Goal: Transaction & Acquisition: Book appointment/travel/reservation

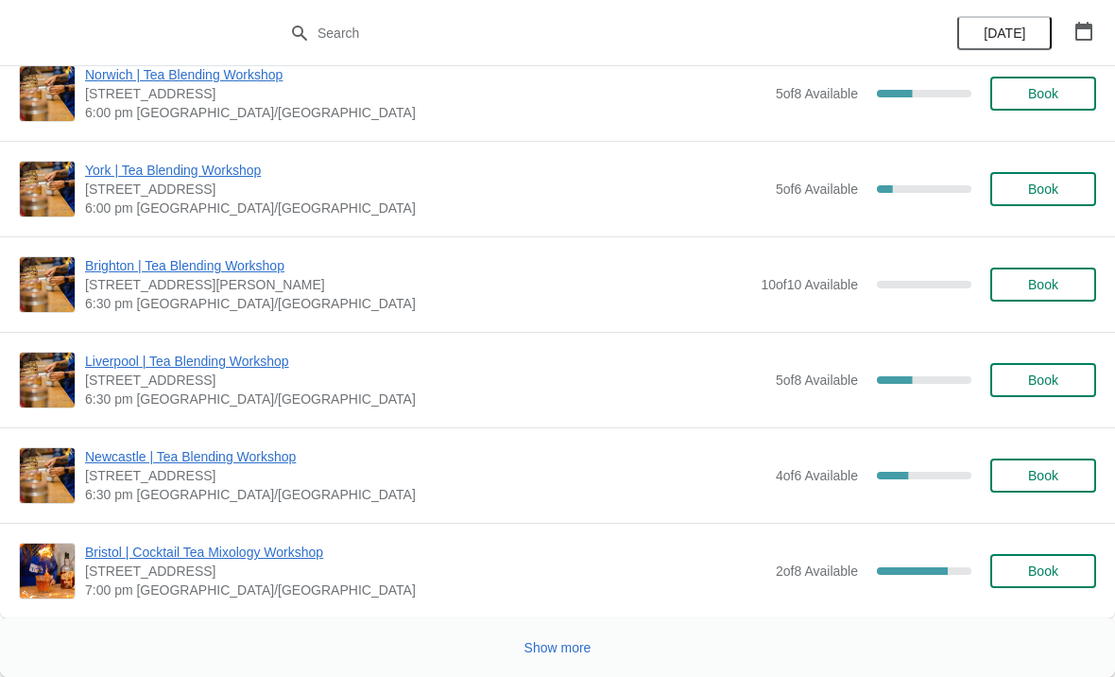
scroll to position [2501, 0]
click at [576, 657] on button "Show more" at bounding box center [558, 647] width 82 height 34
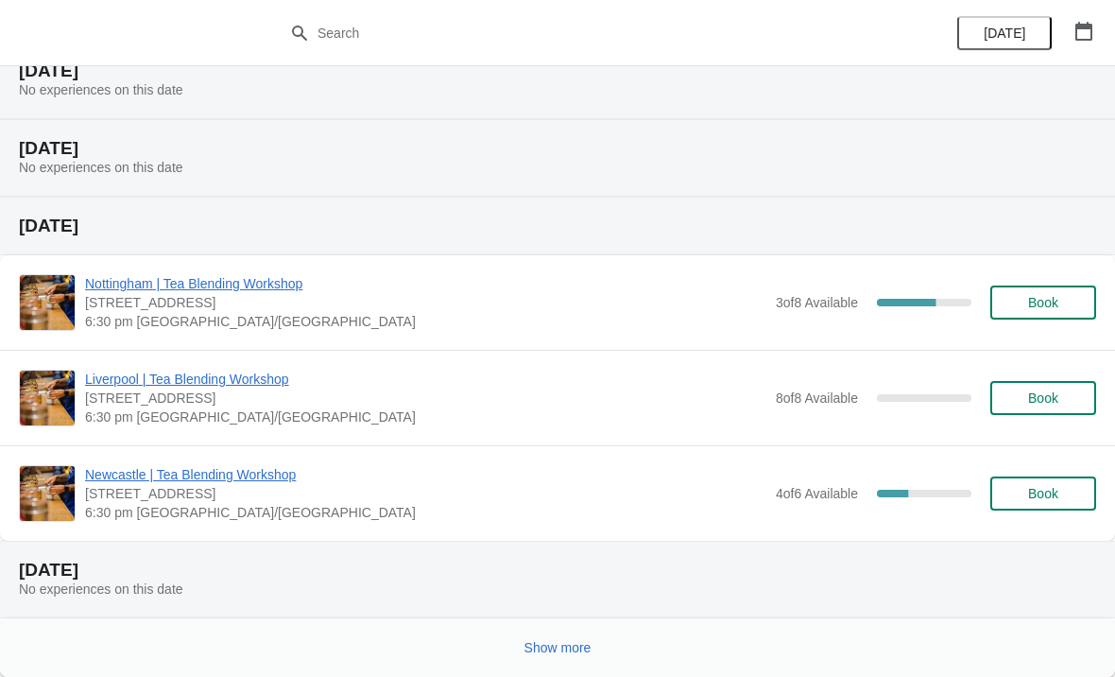
scroll to position [4513, 0]
click at [598, 658] on button "Show more" at bounding box center [558, 647] width 82 height 34
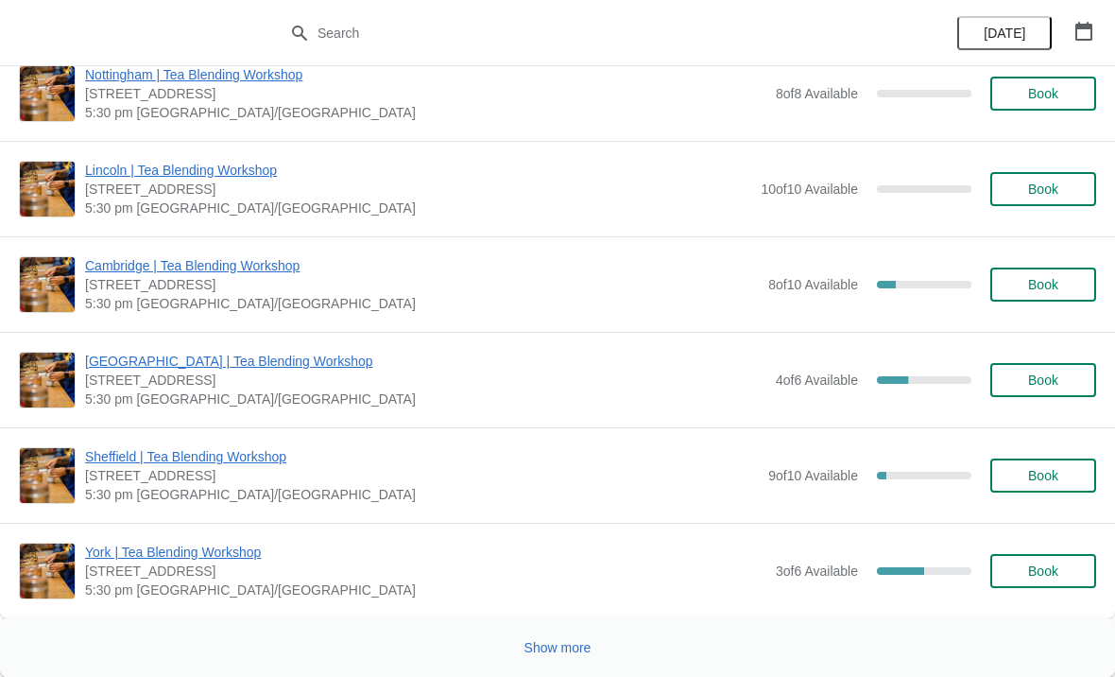
scroll to position [8394, 0]
click at [587, 646] on span "Show more" at bounding box center [558, 647] width 67 height 15
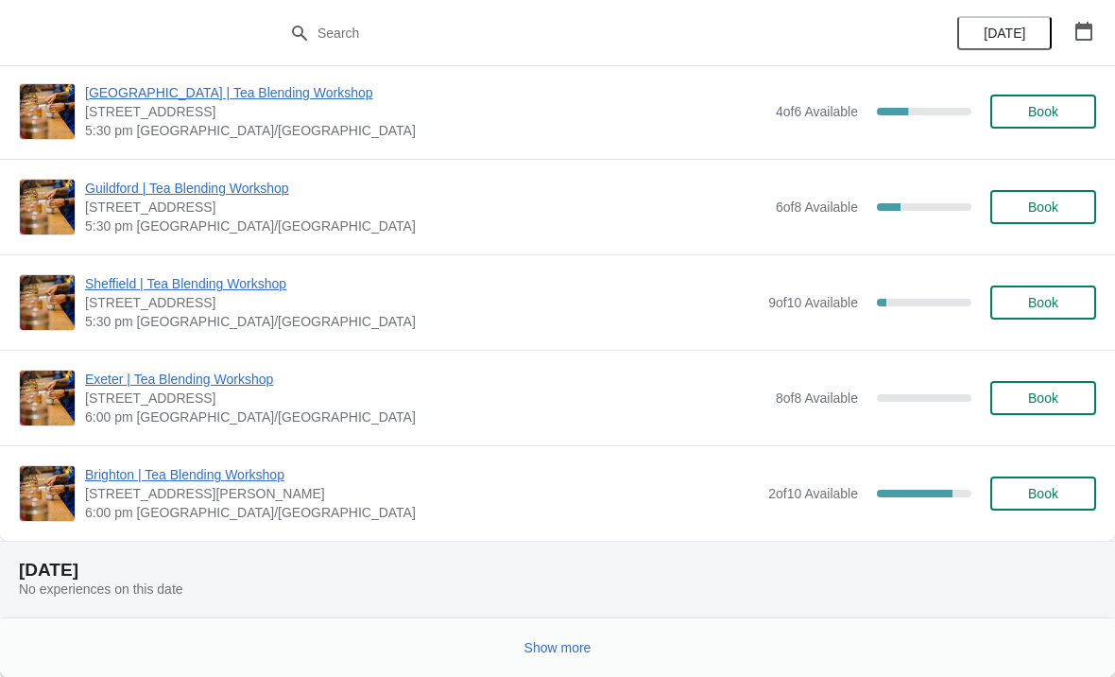
scroll to position [11054, 0]
click at [592, 651] on span "Show more" at bounding box center [558, 647] width 67 height 15
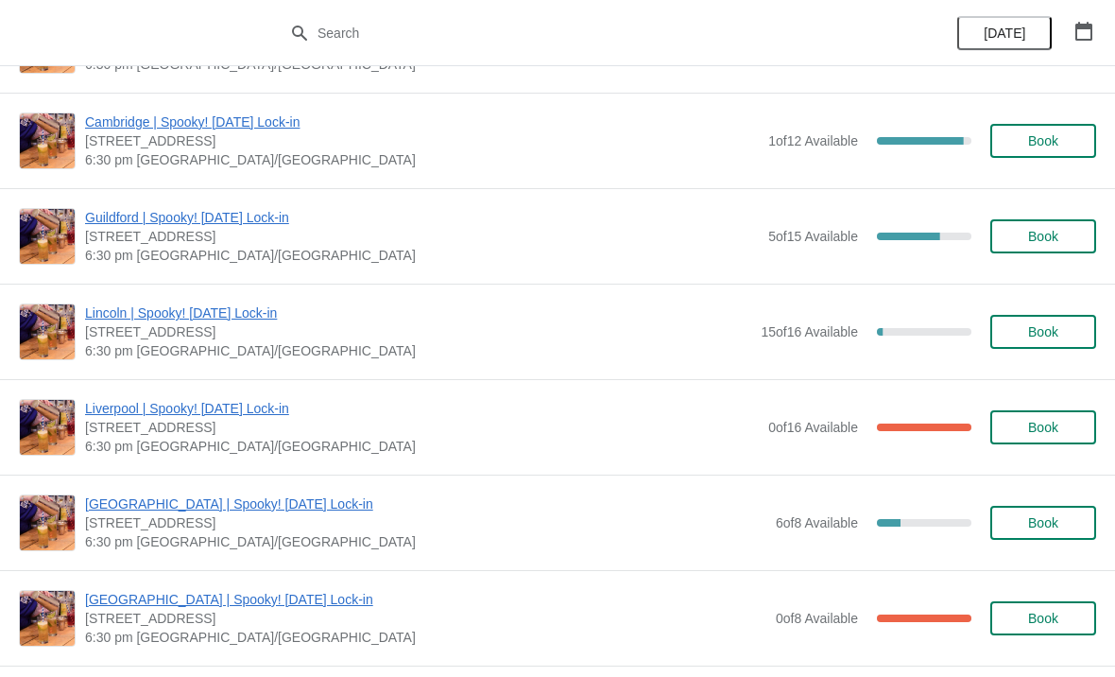
scroll to position [13427, 0]
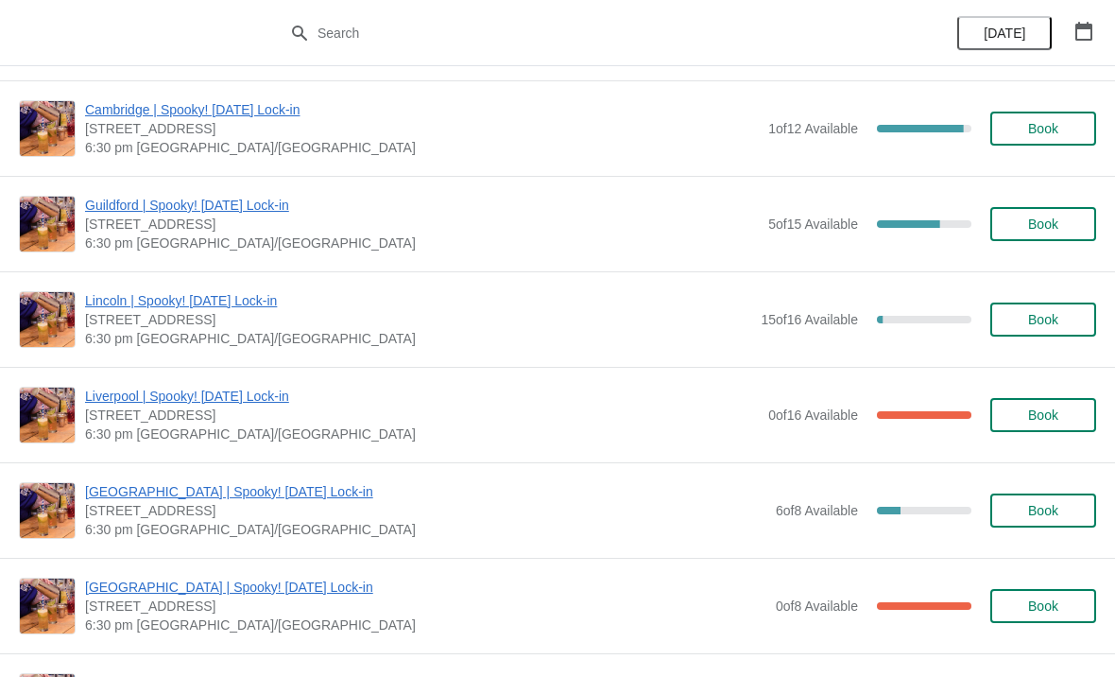
click at [1047, 324] on span "Book" at bounding box center [1043, 319] width 30 height 15
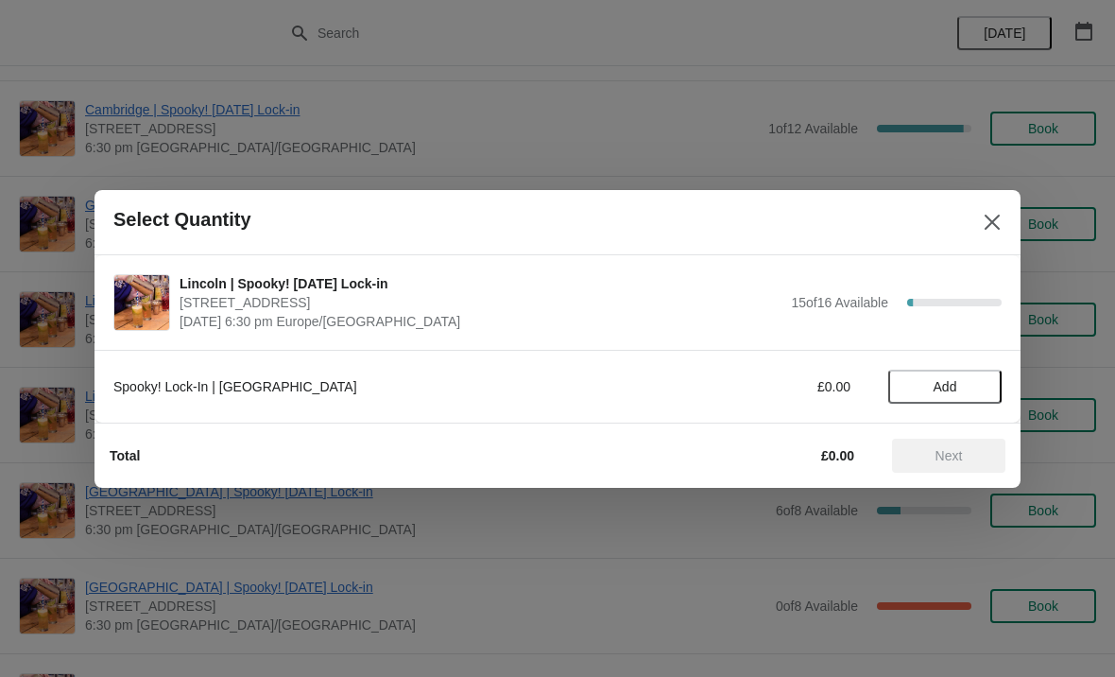
click at [958, 391] on span "Add" at bounding box center [944, 386] width 79 height 15
click at [963, 453] on span "Next" at bounding box center [949, 455] width 27 height 15
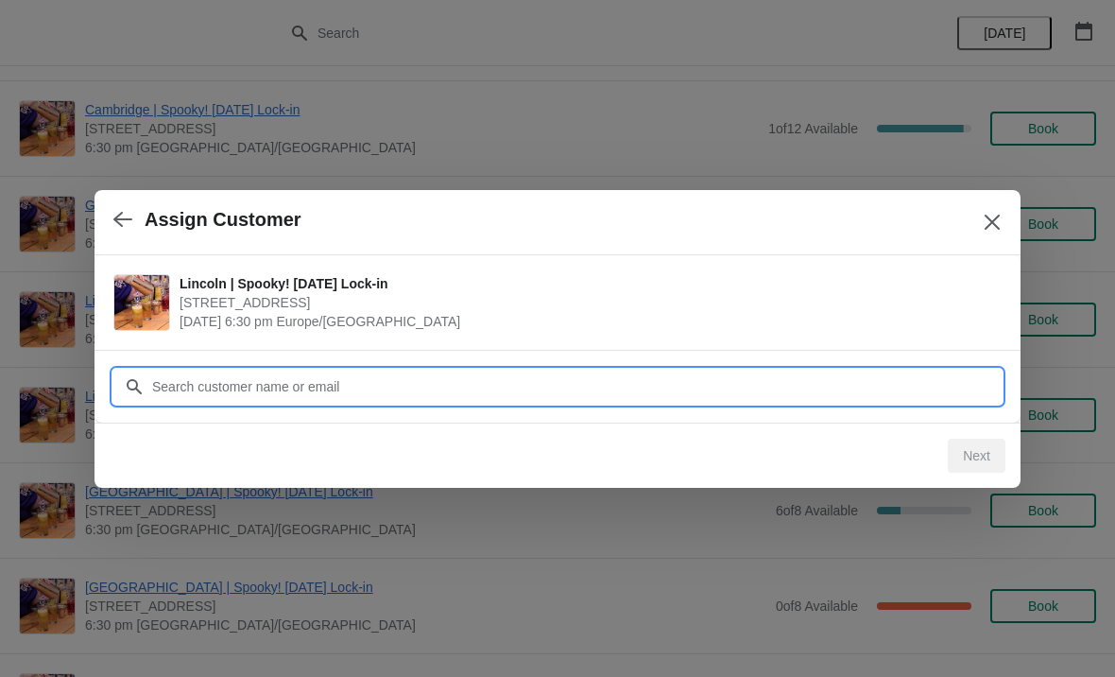
click at [793, 381] on input "Customer" at bounding box center [576, 387] width 851 height 34
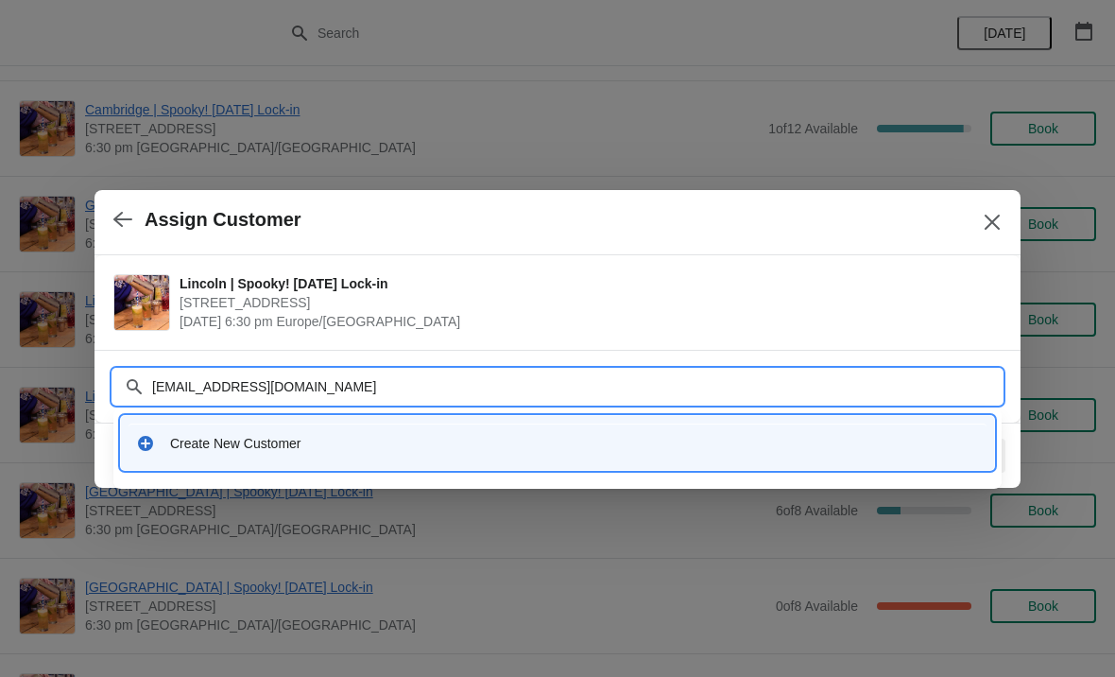
type input "[EMAIL_ADDRESS][DOMAIN_NAME]"
click at [222, 374] on input "[EMAIL_ADDRESS][DOMAIN_NAME]" at bounding box center [576, 387] width 851 height 34
click at [232, 380] on input "[EMAIL_ADDRESS][DOMAIN_NAME]" at bounding box center [576, 387] width 851 height 34
click at [258, 450] on div "Create New Customer" at bounding box center [574, 443] width 809 height 19
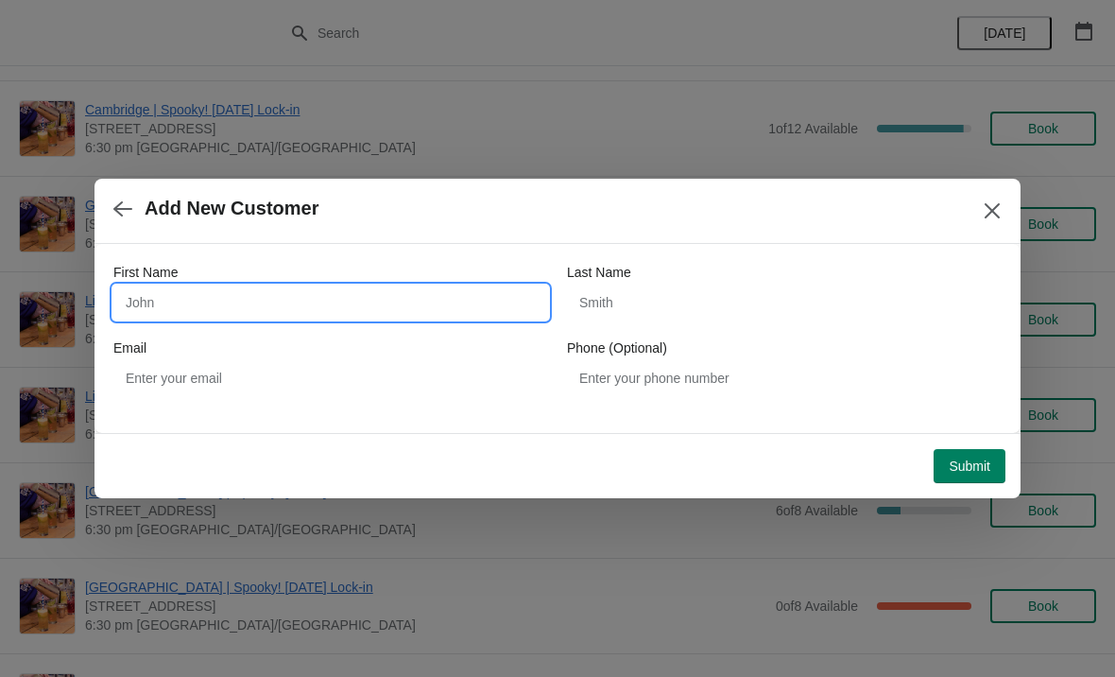
click at [345, 311] on input "First Name" at bounding box center [330, 302] width 435 height 34
type input "Bryony"
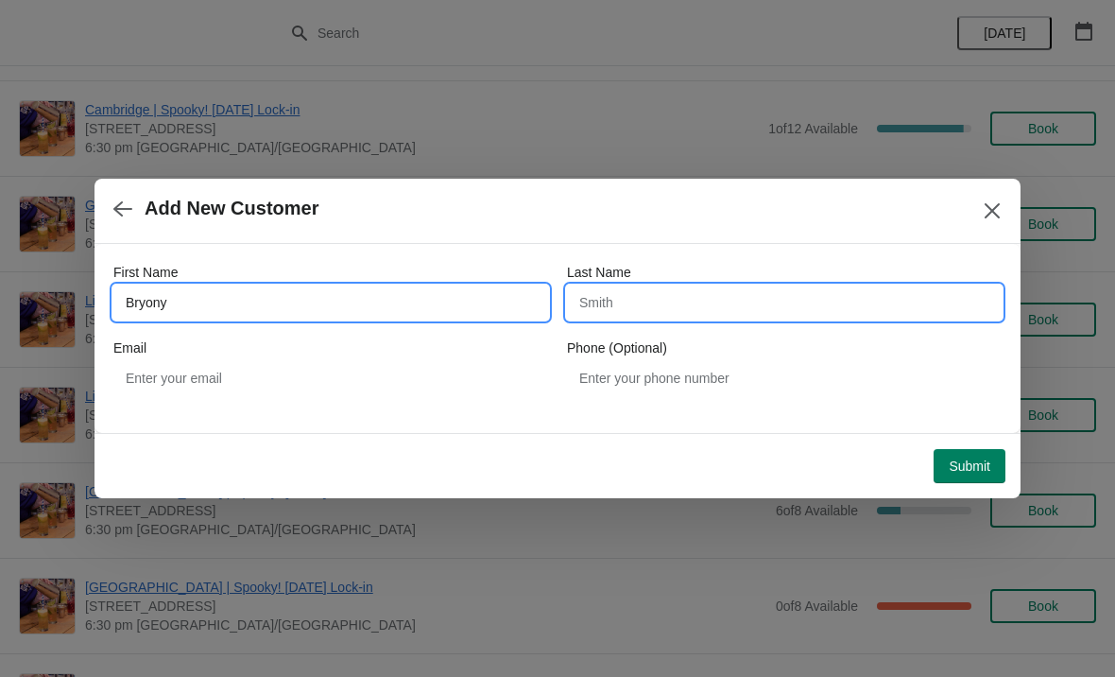
click at [716, 305] on input "Last Name" at bounding box center [784, 302] width 435 height 34
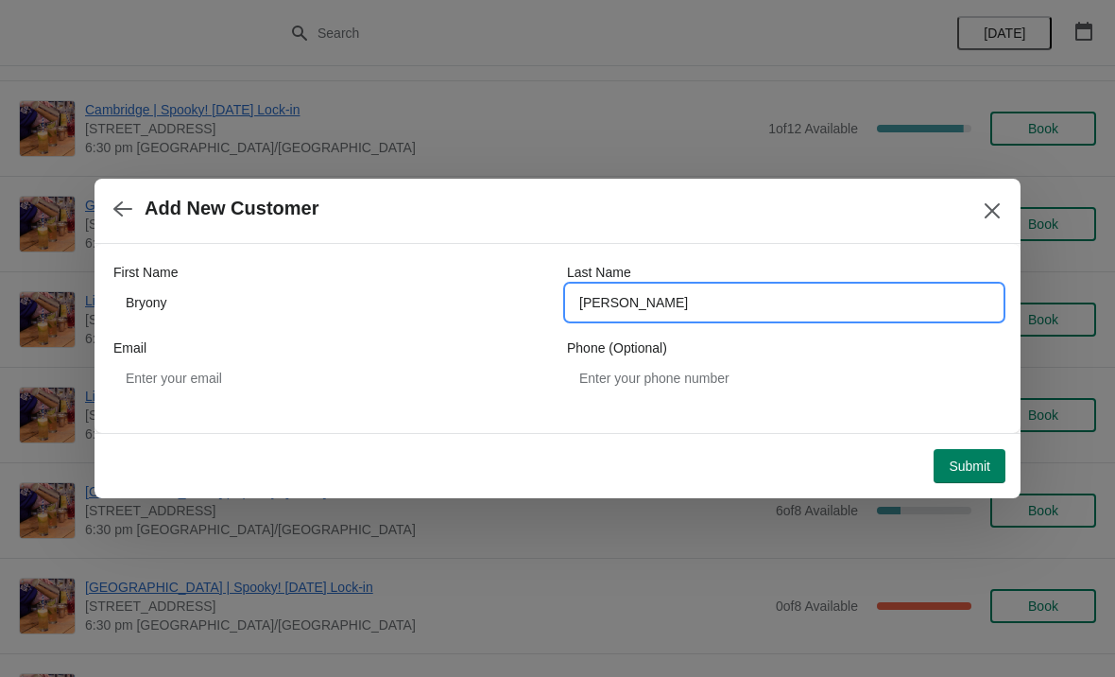
type input "[PERSON_NAME]"
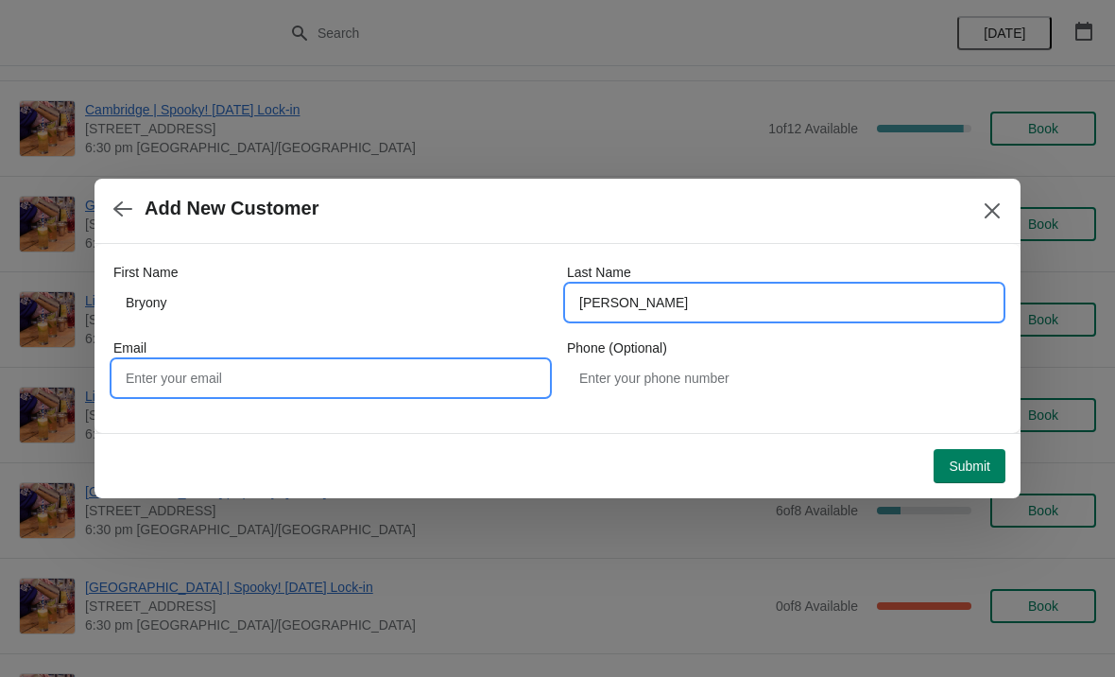
click at [218, 371] on input "Email" at bounding box center [330, 378] width 435 height 34
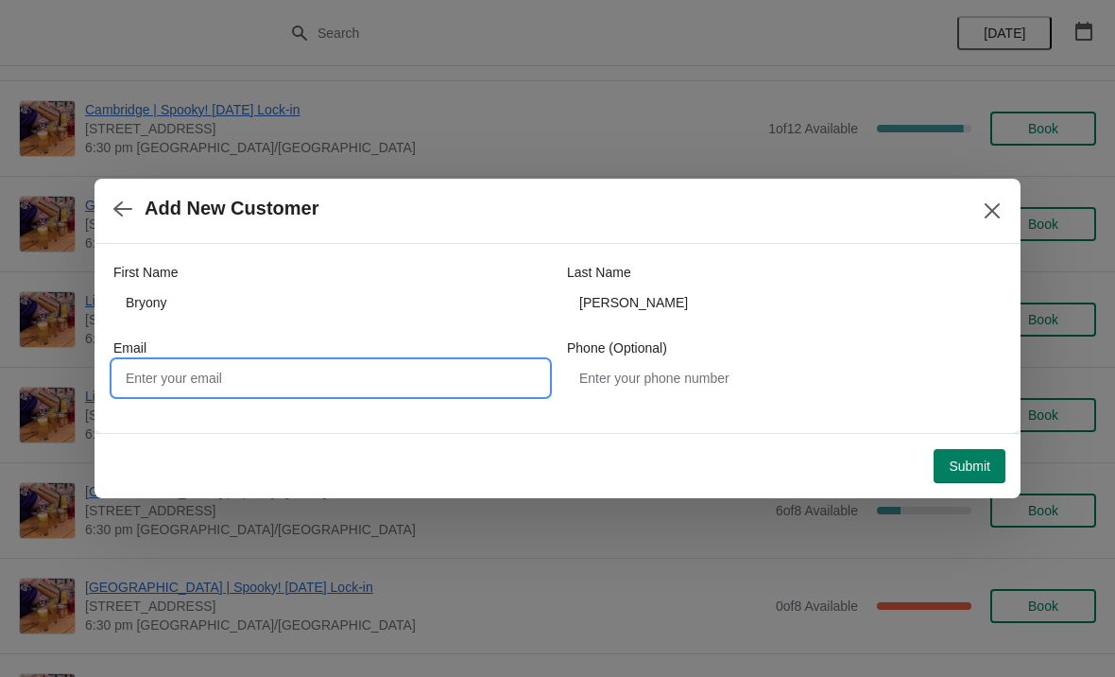
click at [182, 371] on input "Email" at bounding box center [330, 378] width 435 height 34
paste input "[EMAIL_ADDRESS][DOMAIN_NAME]"
type input "[EMAIL_ADDRESS][DOMAIN_NAME]"
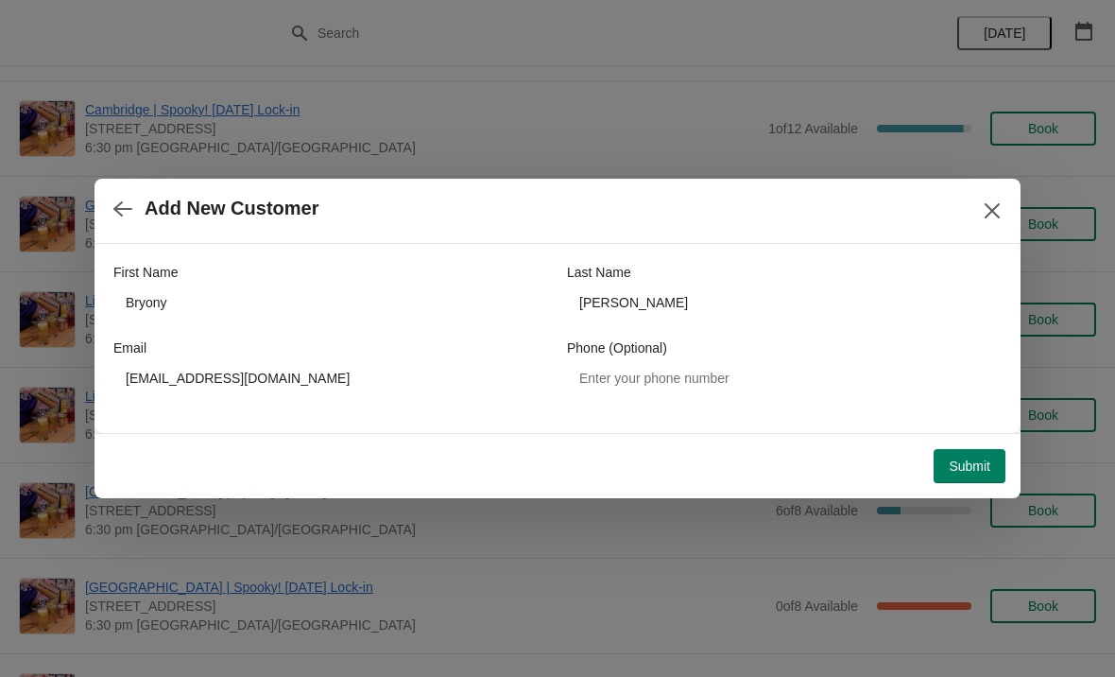
click at [987, 469] on span "Submit" at bounding box center [970, 465] width 42 height 15
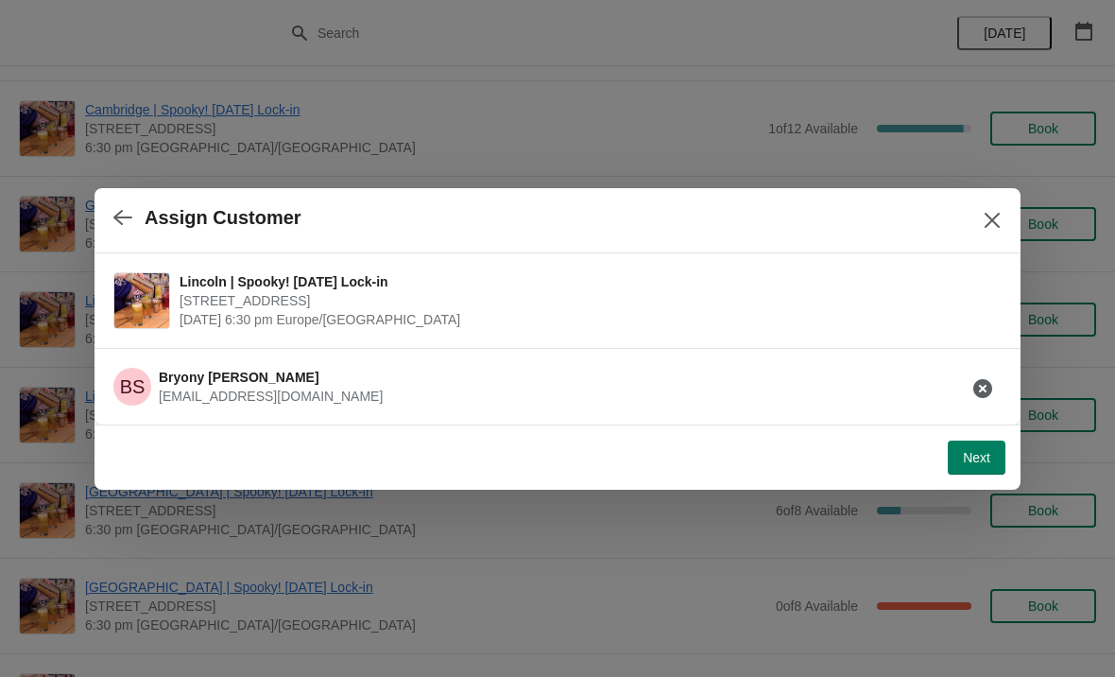
click at [985, 453] on span "Next" at bounding box center [976, 457] width 27 height 15
select select "No"
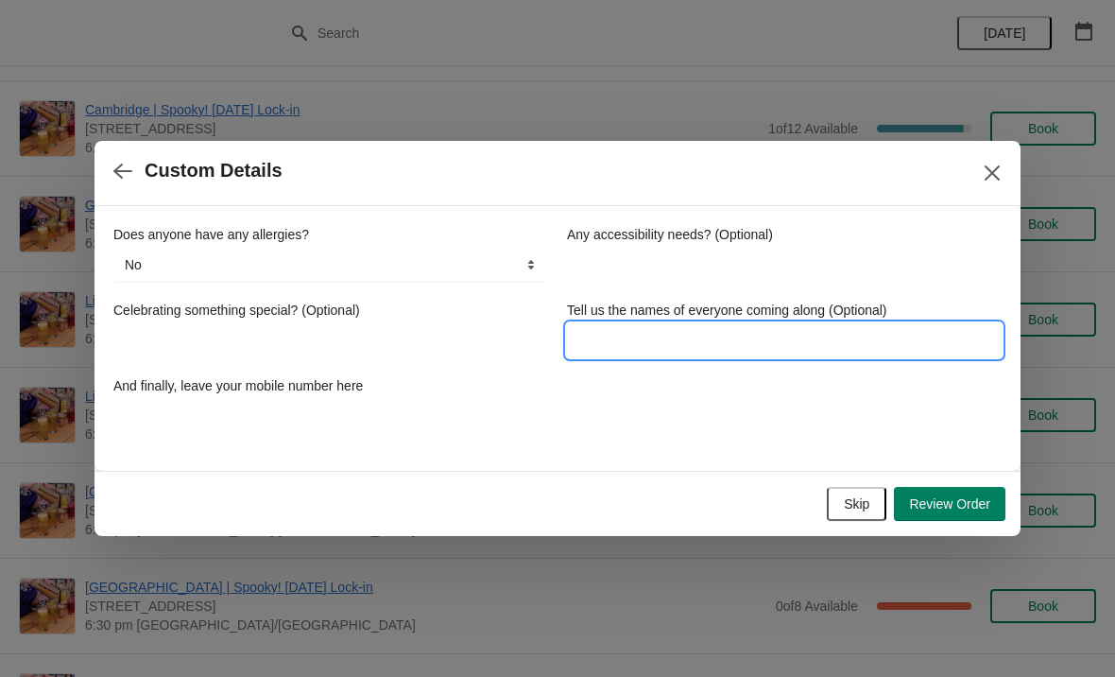
click at [661, 341] on input "Tell us the names of everyone coming along (Optional)" at bounding box center [784, 340] width 435 height 34
type input "Bryony"
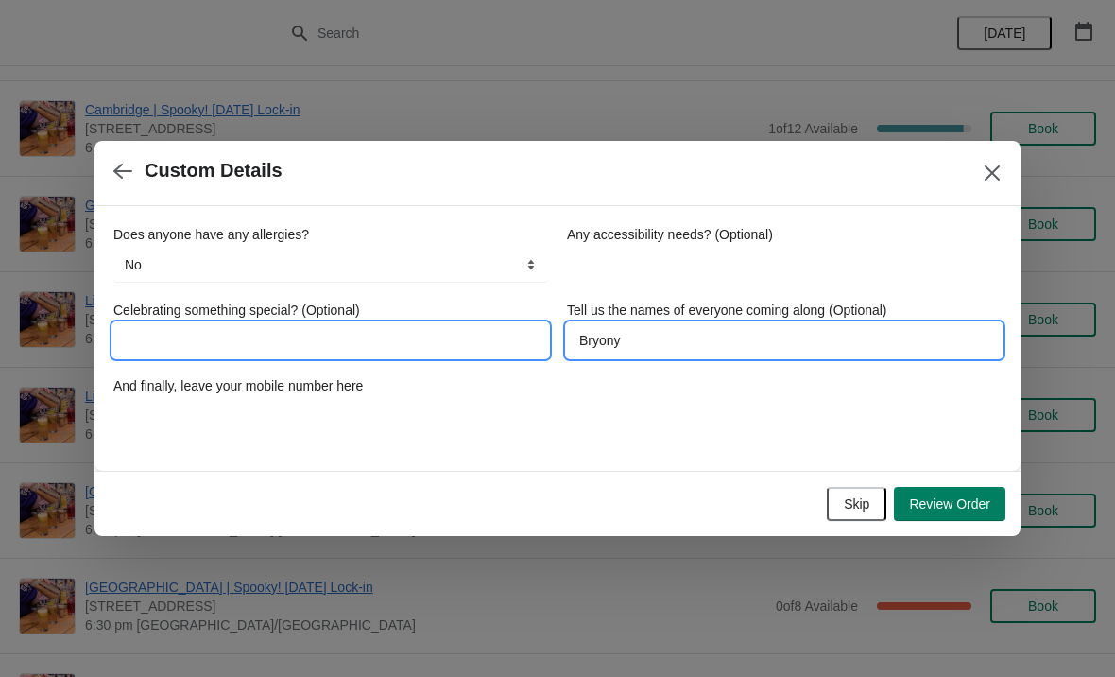
click at [224, 333] on input "Celebrating something special? (Optional)" at bounding box center [330, 340] width 435 height 34
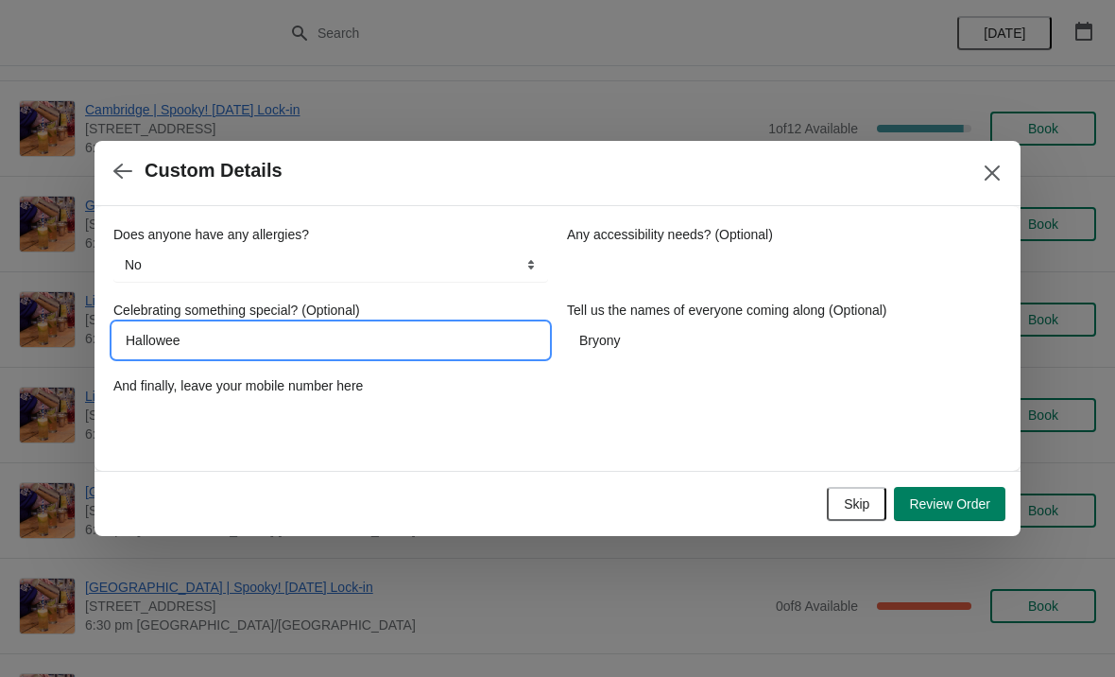
type input "[DATE]"
